Goal: Transaction & Acquisition: Purchase product/service

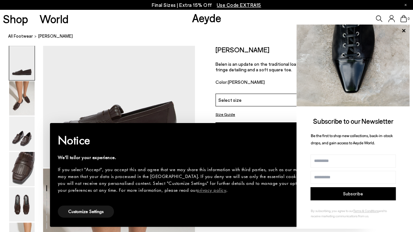
scroll to position [78, 0]
click at [402, 33] on icon at bounding box center [404, 30] width 8 height 8
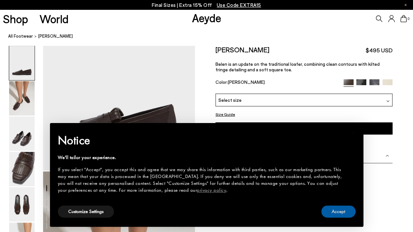
click at [334, 212] on button "Accept" at bounding box center [338, 211] width 34 height 12
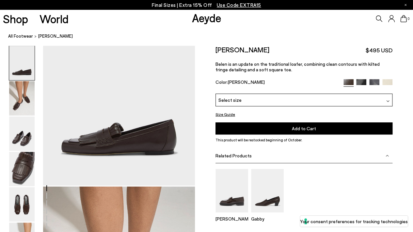
click at [23, 162] on img at bounding box center [21, 169] width 25 height 34
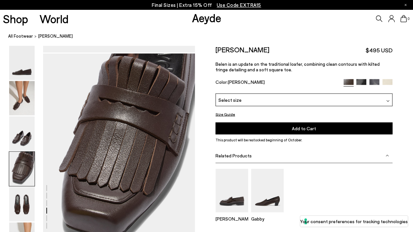
scroll to position [594, 0]
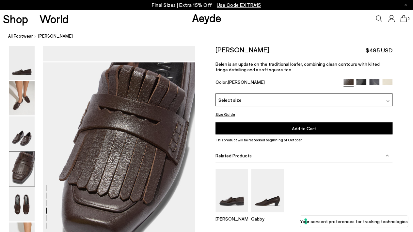
click at [27, 146] on img at bounding box center [21, 133] width 25 height 34
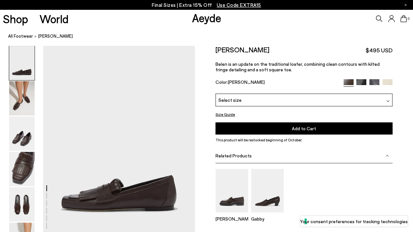
scroll to position [0, 0]
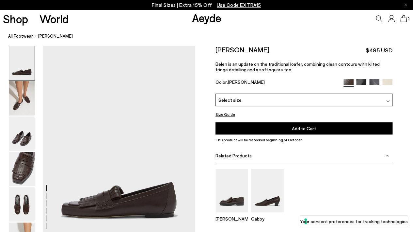
click at [361, 82] on img at bounding box center [361, 84] width 10 height 10
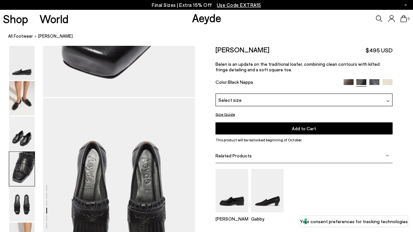
scroll to position [761, 0]
